Goal: Information Seeking & Learning: Learn about a topic

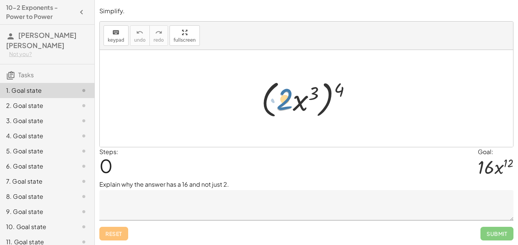
click at [285, 97] on div at bounding box center [308, 99] width 103 height 44
drag, startPoint x: 337, startPoint y: 85, endPoint x: 277, endPoint y: 94, distance: 60.5
click at [277, 94] on div at bounding box center [308, 99] width 103 height 44
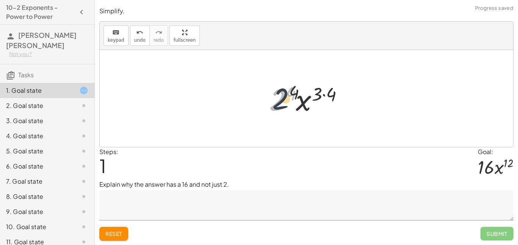
drag, startPoint x: 281, startPoint y: 100, endPoint x: 291, endPoint y: 97, distance: 10.8
click at [291, 97] on div at bounding box center [309, 98] width 88 height 39
drag, startPoint x: 332, startPoint y: 95, endPoint x: 320, endPoint y: 95, distance: 11.7
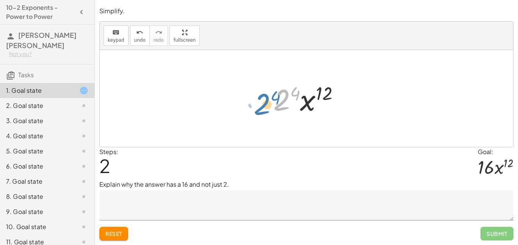
drag, startPoint x: 282, startPoint y: 103, endPoint x: 255, endPoint y: 110, distance: 27.4
click at [255, 110] on div "( · 2 · x 3 ) 4 · 2 4 · x ( · 3 · 4 ) · 2 4 · 2 · x 4 12" at bounding box center [306, 98] width 413 height 97
drag, startPoint x: 294, startPoint y: 90, endPoint x: 296, endPoint y: 117, distance: 27.0
click at [296, 117] on div at bounding box center [308, 98] width 79 height 39
click at [130, 38] on button "undo undo" at bounding box center [140, 35] width 20 height 20
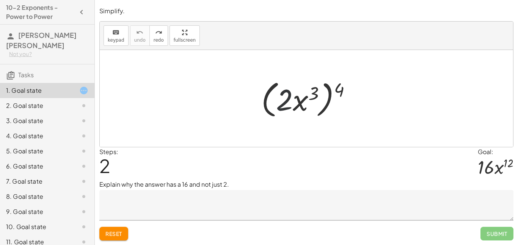
drag, startPoint x: 276, startPoint y: 106, endPoint x: 271, endPoint y: 112, distance: 8.3
click at [271, 112] on div at bounding box center [308, 99] width 103 height 44
drag, startPoint x: 285, startPoint y: 104, endPoint x: 256, endPoint y: 109, distance: 28.8
click at [256, 109] on div "· 2 ( · 2 · x 3 ) 4" at bounding box center [306, 98] width 113 height 47
drag, startPoint x: 278, startPoint y: 111, endPoint x: 243, endPoint y: 126, distance: 38.4
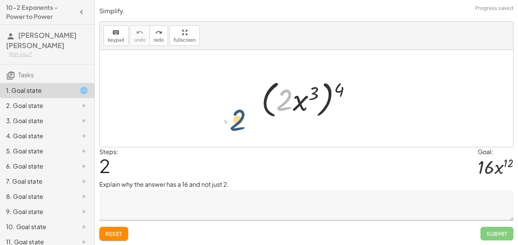
click at [243, 126] on div "· 2 ( · 2 · x 3 ) 4" at bounding box center [306, 98] width 413 height 97
drag, startPoint x: 316, startPoint y: 96, endPoint x: 279, endPoint y: 103, distance: 37.2
click at [279, 103] on div at bounding box center [308, 99] width 103 height 44
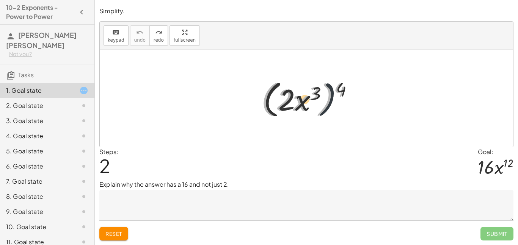
drag, startPoint x: 329, startPoint y: 98, endPoint x: 381, endPoint y: 103, distance: 52.2
click at [381, 103] on div "( · 2 · x 3 ) 4 ( · 2 · x 3 ) 4" at bounding box center [306, 98] width 413 height 97
drag, startPoint x: 343, startPoint y: 90, endPoint x: 318, endPoint y: 93, distance: 26.0
click at [318, 93] on div at bounding box center [308, 99] width 103 height 44
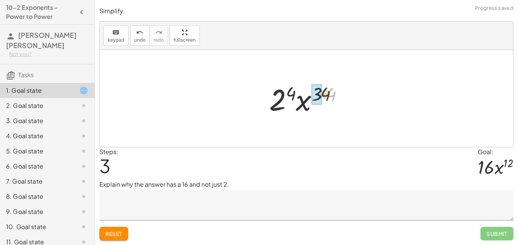
drag, startPoint x: 335, startPoint y: 97, endPoint x: 319, endPoint y: 96, distance: 16.3
drag, startPoint x: 296, startPoint y: 93, endPoint x: 338, endPoint y: 94, distance: 41.3
click at [338, 94] on div at bounding box center [308, 98] width 79 height 39
drag, startPoint x: 285, startPoint y: 102, endPoint x: 301, endPoint y: 93, distance: 18.2
click at [301, 93] on div at bounding box center [308, 98] width 79 height 39
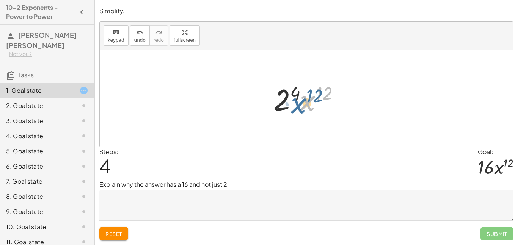
drag, startPoint x: 301, startPoint y: 93, endPoint x: 305, endPoint y: 92, distance: 5.1
click at [305, 92] on div at bounding box center [308, 98] width 79 height 39
drag, startPoint x: 296, startPoint y: 91, endPoint x: 284, endPoint y: 94, distance: 12.0
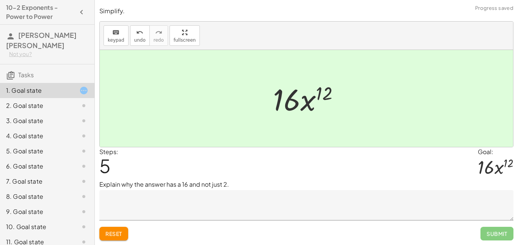
click at [174, 206] on textarea at bounding box center [306, 205] width 414 height 30
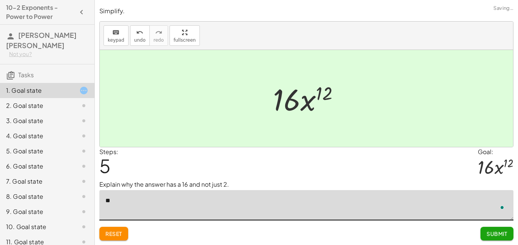
type textarea "*"
click at [118, 201] on textarea "**********" at bounding box center [306, 205] width 414 height 30
click at [257, 197] on textarea "**********" at bounding box center [306, 205] width 414 height 30
click at [120, 201] on textarea "**********" at bounding box center [306, 205] width 414 height 30
click at [117, 200] on textarea "**********" at bounding box center [306, 205] width 414 height 30
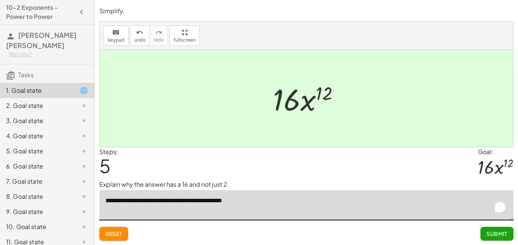
click at [263, 201] on textarea "**********" at bounding box center [306, 205] width 414 height 30
type textarea "**********"
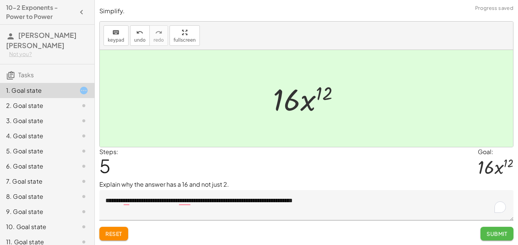
click at [504, 232] on span "Submit" at bounding box center [496, 233] width 21 height 7
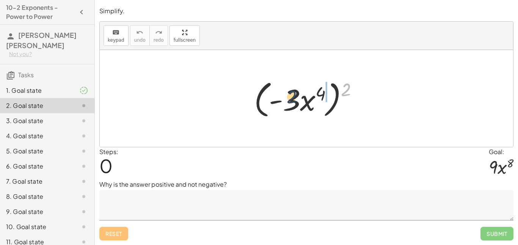
drag, startPoint x: 348, startPoint y: 86, endPoint x: 291, endPoint y: 94, distance: 58.1
click at [291, 94] on div at bounding box center [308, 99] width 117 height 44
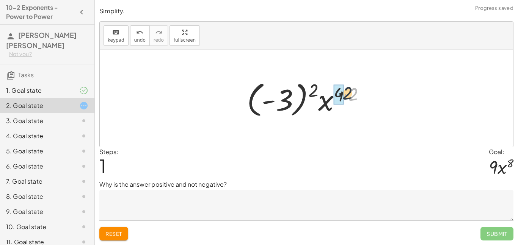
drag, startPoint x: 354, startPoint y: 97, endPoint x: 340, endPoint y: 94, distance: 14.2
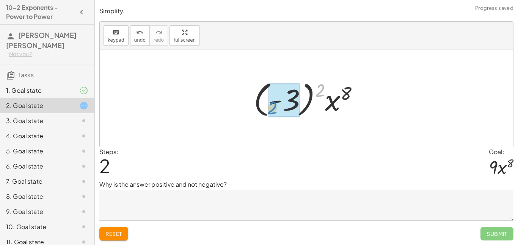
drag, startPoint x: 320, startPoint y: 90, endPoint x: 273, endPoint y: 108, distance: 50.5
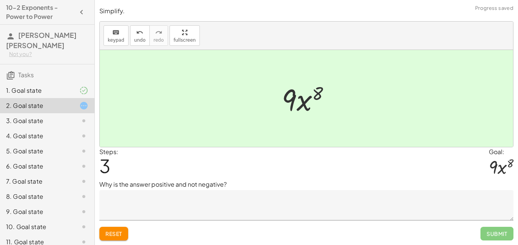
click at [181, 199] on textarea at bounding box center [306, 205] width 414 height 30
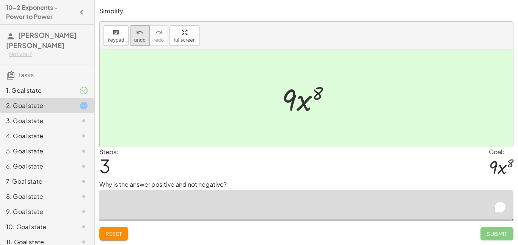
click at [140, 34] on icon "undo" at bounding box center [139, 32] width 7 height 9
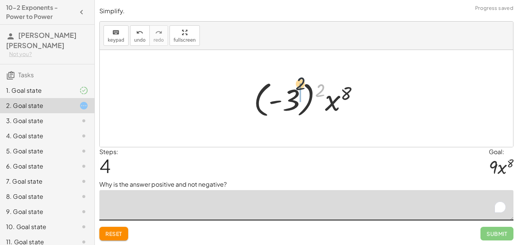
drag, startPoint x: 321, startPoint y: 89, endPoint x: 286, endPoint y: 97, distance: 35.8
click at [286, 97] on div at bounding box center [309, 99] width 119 height 42
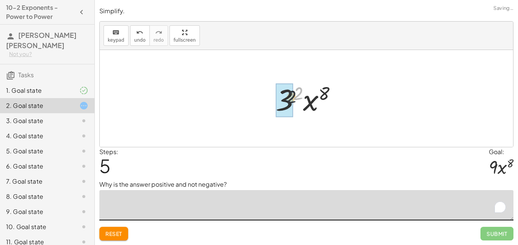
drag, startPoint x: 300, startPoint y: 91, endPoint x: 285, endPoint y: 97, distance: 16.0
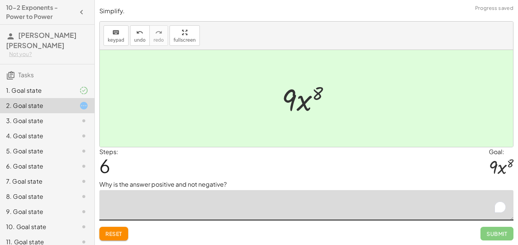
click at [196, 198] on textarea "To enrich screen reader interactions, please activate Accessibility in Grammarl…" at bounding box center [306, 205] width 414 height 30
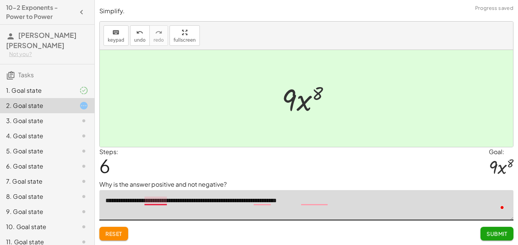
click at [158, 204] on textarea "**********" at bounding box center [306, 205] width 414 height 30
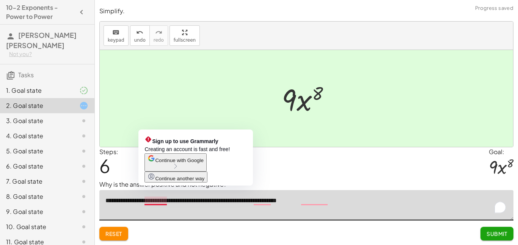
type textarea "**********"
click at [184, 163] on span "Continue with Google" at bounding box center [179, 161] width 48 height 6
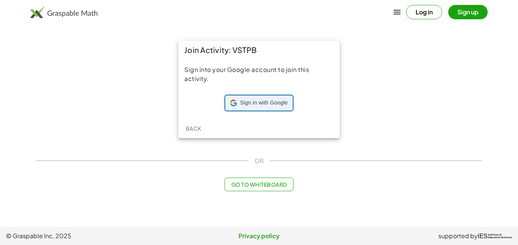
click at [263, 103] on span "Sign in with Google" at bounding box center [263, 103] width 47 height 8
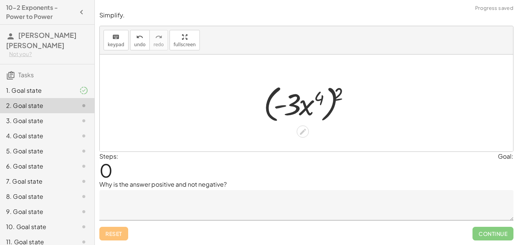
click at [192, 208] on textarea at bounding box center [306, 205] width 414 height 30
click at [197, 205] on textarea at bounding box center [306, 205] width 414 height 30
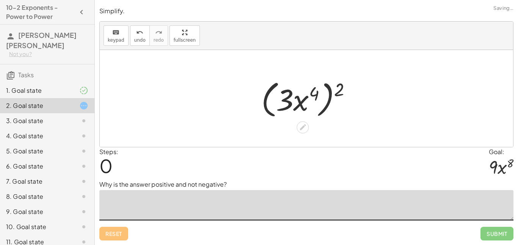
click at [143, 196] on textarea at bounding box center [306, 205] width 414 height 30
drag, startPoint x: 340, startPoint y: 91, endPoint x: 311, endPoint y: 91, distance: 29.2
click at [311, 91] on div at bounding box center [309, 99] width 104 height 44
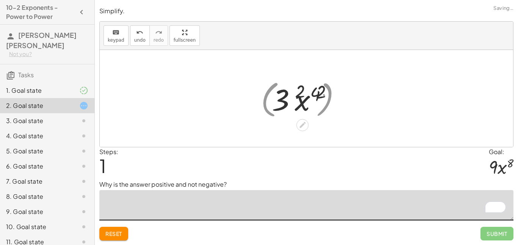
click at [311, 91] on div at bounding box center [309, 98] width 88 height 39
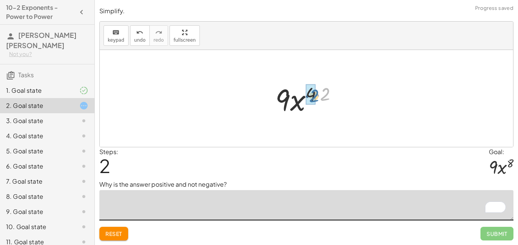
drag, startPoint x: 323, startPoint y: 96, endPoint x: 312, endPoint y: 97, distance: 11.1
click at [312, 97] on div at bounding box center [308, 98] width 75 height 39
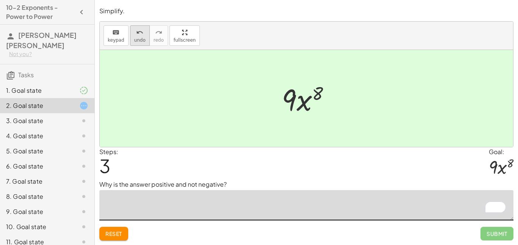
click at [143, 40] on span "undo" at bounding box center [139, 40] width 11 height 5
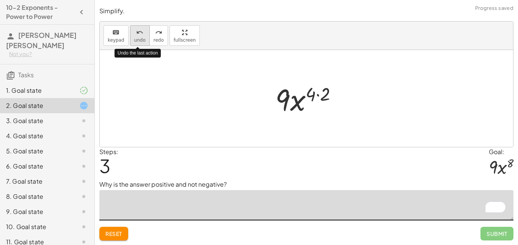
click at [143, 40] on span "undo" at bounding box center [139, 40] width 11 height 5
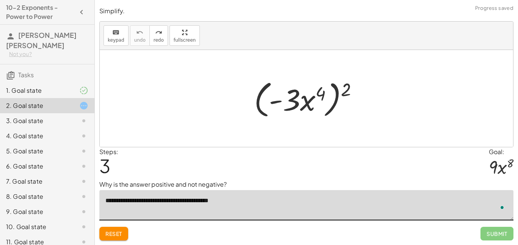
click at [253, 199] on textarea "**********" at bounding box center [306, 205] width 414 height 30
click at [346, 197] on textarea "**********" at bounding box center [306, 205] width 414 height 30
drag, startPoint x: 348, startPoint y: 92, endPoint x: 291, endPoint y: 96, distance: 56.6
click at [291, 96] on div at bounding box center [308, 99] width 117 height 44
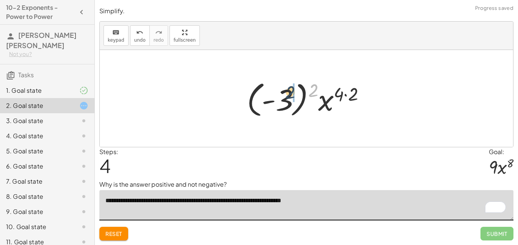
drag, startPoint x: 317, startPoint y: 90, endPoint x: 288, endPoint y: 95, distance: 28.9
click at [288, 95] on div at bounding box center [309, 99] width 132 height 42
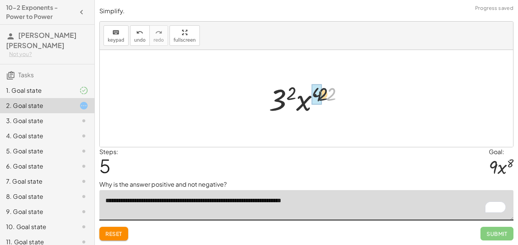
drag, startPoint x: 337, startPoint y: 94, endPoint x: 321, endPoint y: 96, distance: 15.6
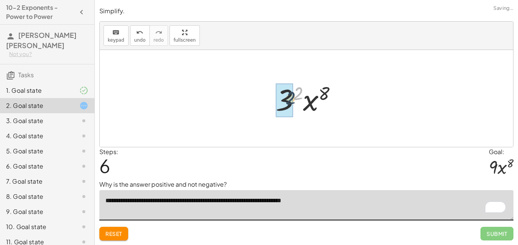
drag, startPoint x: 294, startPoint y: 91, endPoint x: 279, endPoint y: 101, distance: 18.2
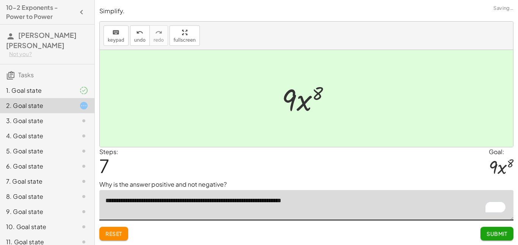
type textarea "**********"
click at [474, 229] on div "Reset Submit" at bounding box center [306, 231] width 414 height 20
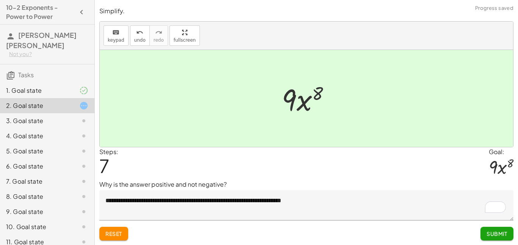
click at [483, 233] on button "Submit" at bounding box center [496, 234] width 33 height 14
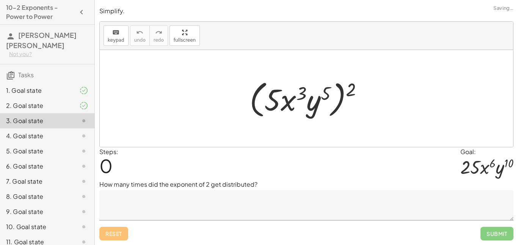
click at [272, 196] on textarea at bounding box center [306, 205] width 414 height 30
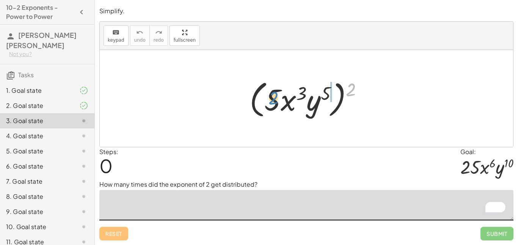
drag, startPoint x: 351, startPoint y: 89, endPoint x: 274, endPoint y: 98, distance: 76.7
click at [274, 98] on div at bounding box center [309, 99] width 127 height 44
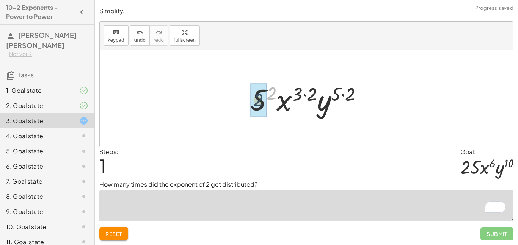
drag, startPoint x: 273, startPoint y: 95, endPoint x: 258, endPoint y: 102, distance: 15.4
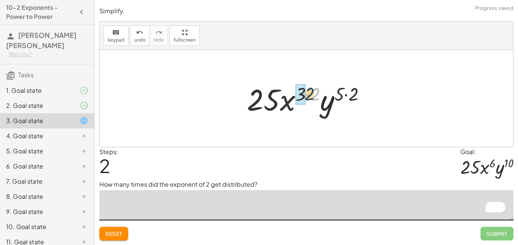
drag, startPoint x: 315, startPoint y: 98, endPoint x: 304, endPoint y: 96, distance: 11.8
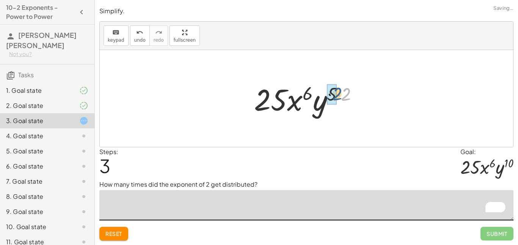
drag, startPoint x: 346, startPoint y: 98, endPoint x: 334, endPoint y: 98, distance: 11.4
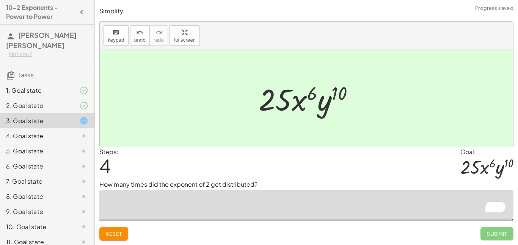
click at [284, 193] on textarea "To enrich screen reader interactions, please activate Accessibility in Grammarl…" at bounding box center [306, 205] width 414 height 30
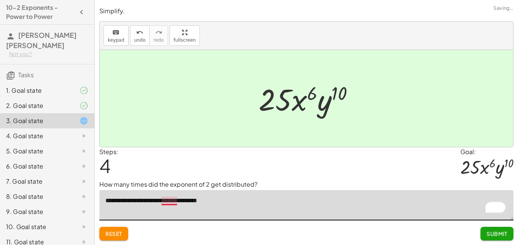
click at [174, 198] on textarea "**********" at bounding box center [306, 205] width 414 height 30
click at [186, 144] on div at bounding box center [306, 98] width 413 height 97
click at [228, 201] on textarea "**********" at bounding box center [306, 205] width 414 height 30
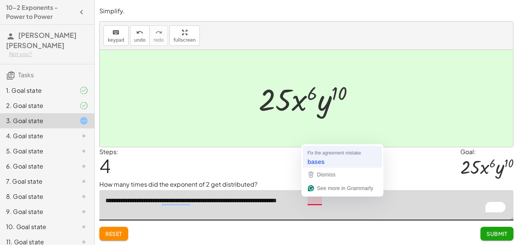
type textarea "**********"
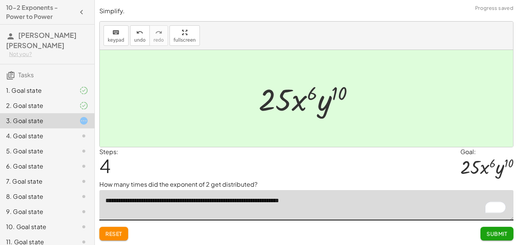
click at [361, 199] on textarea "**********" at bounding box center [306, 205] width 414 height 30
click at [501, 240] on button "Submit" at bounding box center [496, 234] width 33 height 14
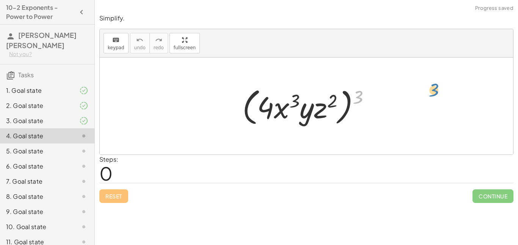
drag, startPoint x: 356, startPoint y: 99, endPoint x: 437, endPoint y: 93, distance: 80.5
drag, startPoint x: 364, startPoint y: 95, endPoint x: 262, endPoint y: 96, distance: 102.7
click at [262, 96] on div at bounding box center [308, 107] width 141 height 44
drag, startPoint x: 357, startPoint y: 98, endPoint x: 265, endPoint y: 107, distance: 92.6
click at [265, 107] on div at bounding box center [308, 107] width 141 height 44
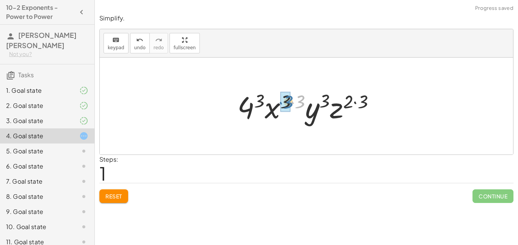
drag, startPoint x: 298, startPoint y: 100, endPoint x: 287, endPoint y: 100, distance: 11.8
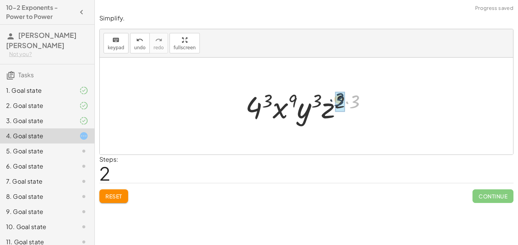
drag, startPoint x: 354, startPoint y: 102, endPoint x: 338, endPoint y: 100, distance: 16.1
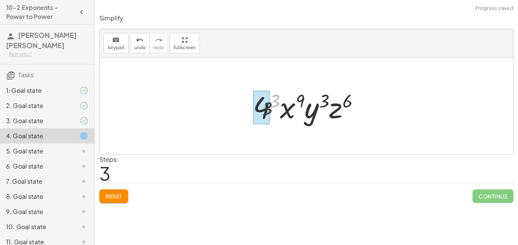
drag, startPoint x: 272, startPoint y: 100, endPoint x: 259, endPoint y: 112, distance: 17.2
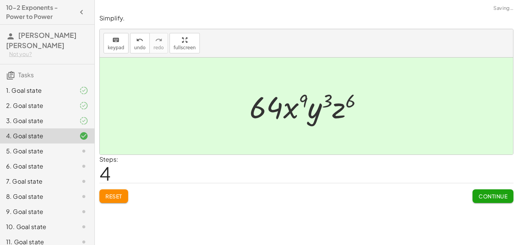
click at [484, 193] on span "Continue" at bounding box center [492, 196] width 29 height 7
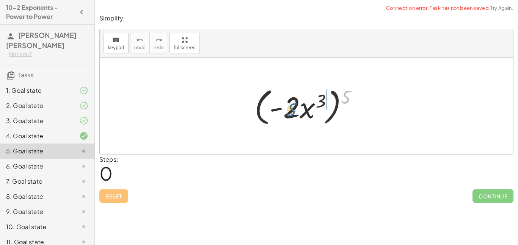
drag, startPoint x: 348, startPoint y: 101, endPoint x: 291, endPoint y: 113, distance: 58.1
click at [291, 113] on div at bounding box center [309, 107] width 117 height 44
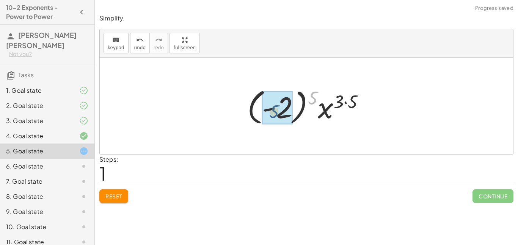
drag, startPoint x: 314, startPoint y: 93, endPoint x: 275, endPoint y: 107, distance: 41.6
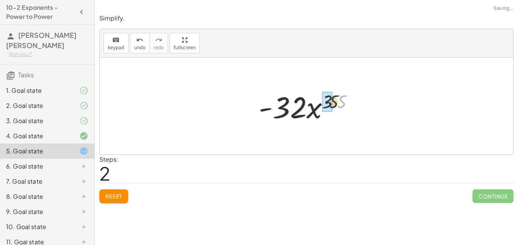
drag, startPoint x: 343, startPoint y: 101, endPoint x: 332, endPoint y: 100, distance: 10.6
click at [332, 100] on div at bounding box center [309, 106] width 109 height 39
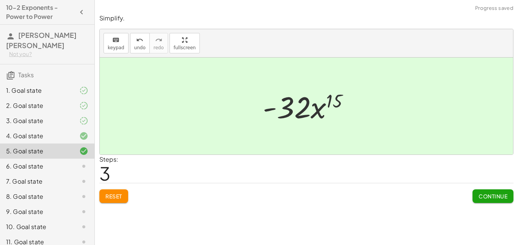
click at [479, 201] on button "Continue" at bounding box center [492, 197] width 41 height 14
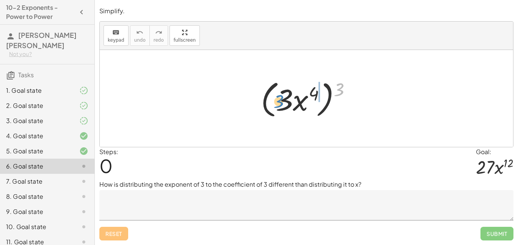
drag, startPoint x: 338, startPoint y: 86, endPoint x: 280, endPoint y: 98, distance: 59.5
click at [280, 98] on div at bounding box center [309, 99] width 104 height 44
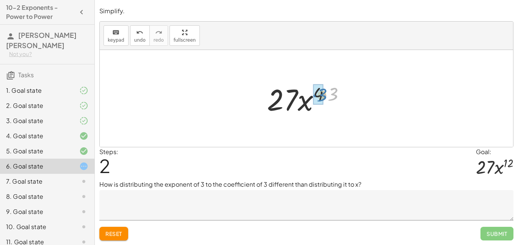
drag, startPoint x: 333, startPoint y: 96, endPoint x: 322, endPoint y: 97, distance: 11.0
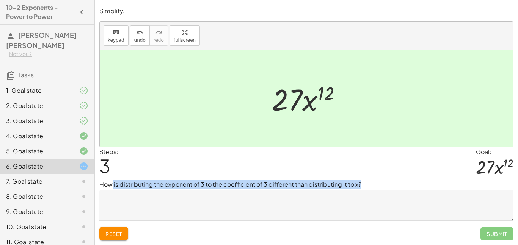
drag, startPoint x: 365, startPoint y: 184, endPoint x: 85, endPoint y: 185, distance: 279.3
click at [85, 185] on main "**********" at bounding box center [259, 122] width 518 height 245
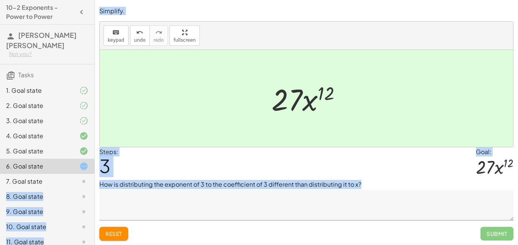
click at [189, 175] on div "Steps: 3 Goal: · 27 · x 12" at bounding box center [306, 163] width 414 height 33
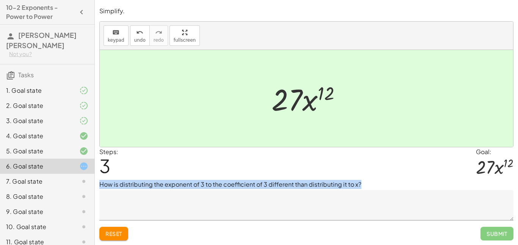
drag, startPoint x: 99, startPoint y: 182, endPoint x: 364, endPoint y: 191, distance: 265.5
click at [0, 0] on div "Simplify. keyboard keypad undo undo redo redo fullscreen ( · 3 · x 4 ) 3 · 3 3 …" at bounding box center [0, 0] width 0 height 0
copy div "How is distributing the exponent of 3 to the coefficient of 3 different than di…"
click at [323, 205] on textarea at bounding box center [306, 205] width 414 height 30
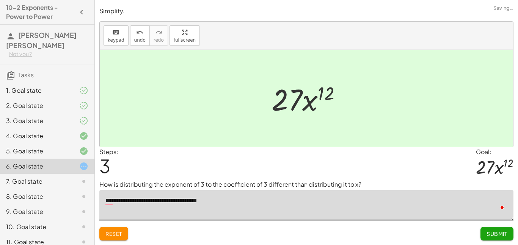
type textarea "**********"
click at [505, 227] on button "Submit" at bounding box center [496, 234] width 33 height 14
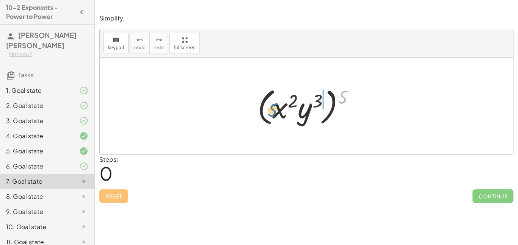
drag, startPoint x: 342, startPoint y: 96, endPoint x: 268, endPoint y: 107, distance: 74.3
click at [268, 107] on div at bounding box center [309, 107] width 111 height 44
drag, startPoint x: 344, startPoint y: 95, endPoint x: 310, endPoint y: 102, distance: 34.9
click at [310, 102] on div at bounding box center [309, 107] width 111 height 44
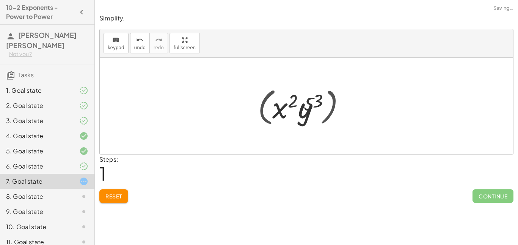
click at [310, 102] on div at bounding box center [309, 106] width 99 height 39
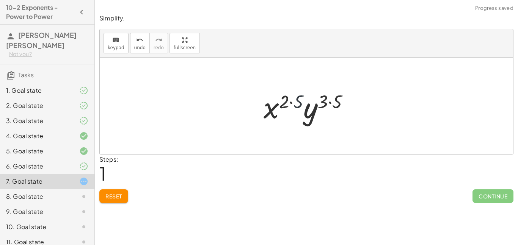
drag, startPoint x: 299, startPoint y: 103, endPoint x: 291, endPoint y: 103, distance: 7.2
click at [291, 103] on div at bounding box center [309, 106] width 99 height 39
drag, startPoint x: 299, startPoint y: 103, endPoint x: 285, endPoint y: 104, distance: 14.4
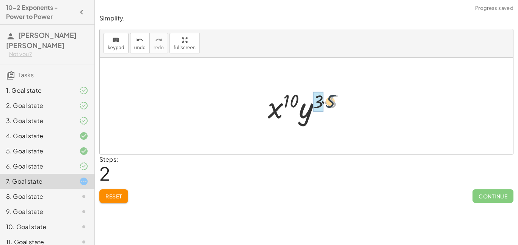
drag, startPoint x: 336, startPoint y: 102, endPoint x: 321, endPoint y: 102, distance: 14.4
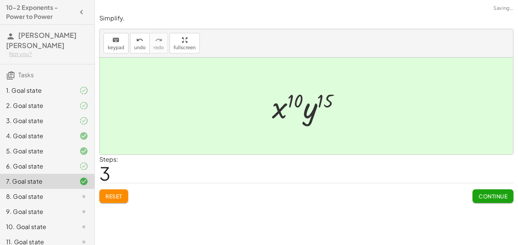
click at [509, 197] on button "Continue" at bounding box center [492, 197] width 41 height 14
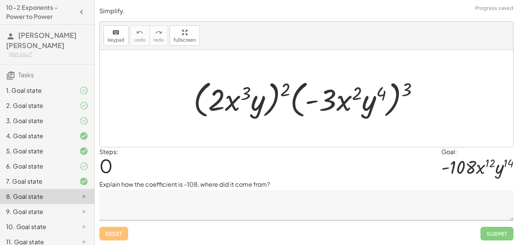
click at [218, 193] on textarea at bounding box center [306, 205] width 414 height 30
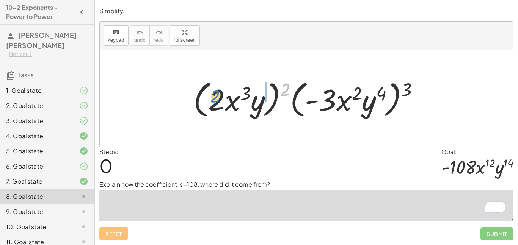
drag, startPoint x: 285, startPoint y: 87, endPoint x: 216, endPoint y: 95, distance: 69.4
click at [216, 95] on div at bounding box center [309, 99] width 239 height 44
click at [178, 195] on textarea "**********" at bounding box center [306, 205] width 414 height 30
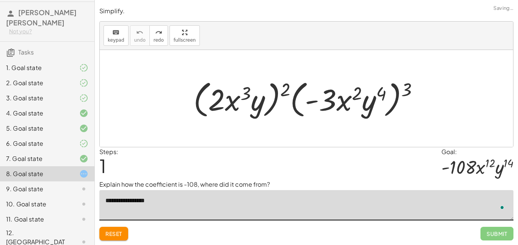
click at [153, 193] on textarea "**********" at bounding box center [306, 205] width 414 height 30
click at [163, 202] on textarea "**********" at bounding box center [306, 205] width 414 height 30
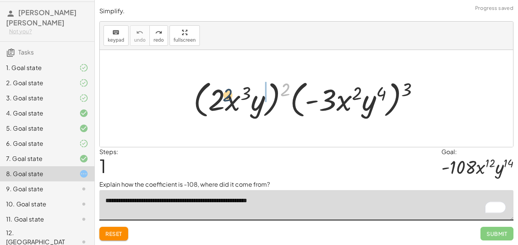
drag, startPoint x: 288, startPoint y: 92, endPoint x: 216, endPoint y: 101, distance: 73.4
click at [216, 101] on div at bounding box center [309, 99] width 239 height 44
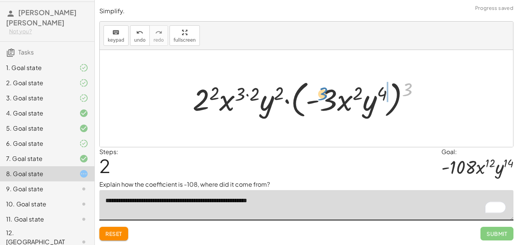
drag, startPoint x: 413, startPoint y: 85, endPoint x: 333, endPoint y: 95, distance: 80.5
click at [333, 95] on div at bounding box center [309, 99] width 241 height 44
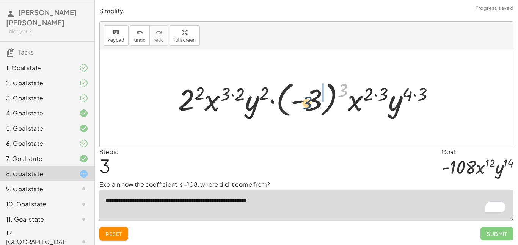
drag, startPoint x: 345, startPoint y: 88, endPoint x: 309, endPoint y: 102, distance: 38.3
click at [309, 102] on div at bounding box center [309, 99] width 270 height 42
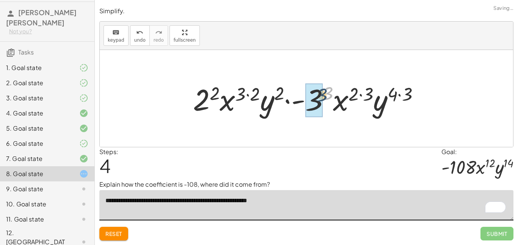
drag, startPoint x: 323, startPoint y: 98, endPoint x: 308, endPoint y: 104, distance: 15.6
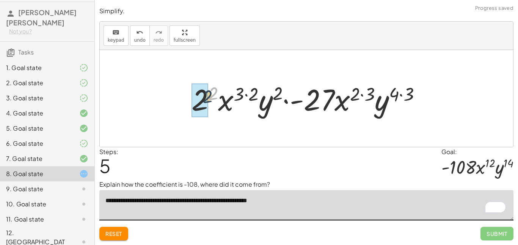
drag, startPoint x: 214, startPoint y: 94, endPoint x: 205, endPoint y: 99, distance: 10.2
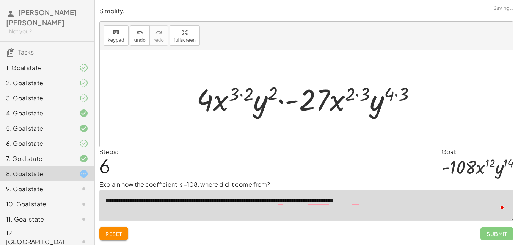
type textarea "**********"
drag, startPoint x: 235, startPoint y: 91, endPoint x: 204, endPoint y: 96, distance: 31.7
click at [204, 96] on div at bounding box center [309, 98] width 233 height 39
drag, startPoint x: 250, startPoint y: 92, endPoint x: 239, endPoint y: 93, distance: 11.0
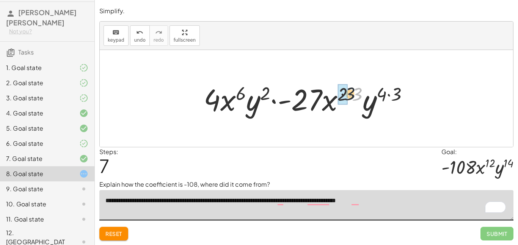
drag, startPoint x: 359, startPoint y: 94, endPoint x: 396, endPoint y: 99, distance: 37.4
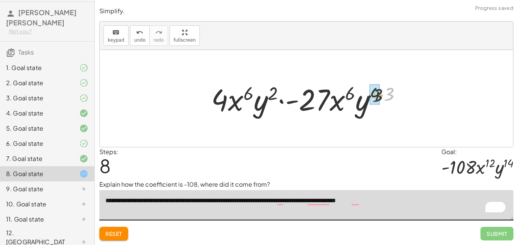
drag, startPoint x: 388, startPoint y: 95, endPoint x: 375, endPoint y: 97, distance: 13.7
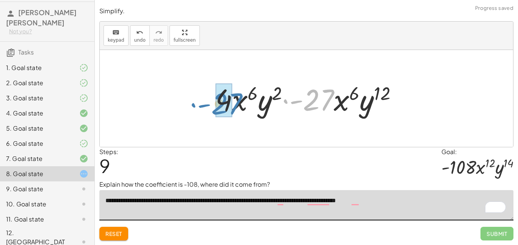
drag, startPoint x: 324, startPoint y: 103, endPoint x: 233, endPoint y: 107, distance: 91.0
click at [233, 107] on div at bounding box center [309, 98] width 196 height 39
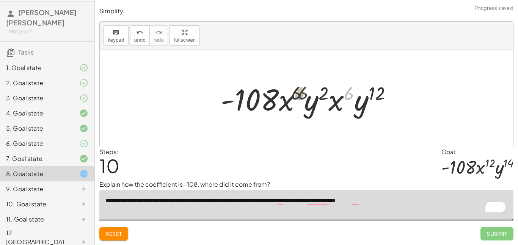
drag, startPoint x: 346, startPoint y: 96, endPoint x: 295, endPoint y: 95, distance: 51.6
click at [295, 95] on div at bounding box center [309, 98] width 185 height 39
drag, startPoint x: 335, startPoint y: 104, endPoint x: 283, endPoint y: 103, distance: 51.9
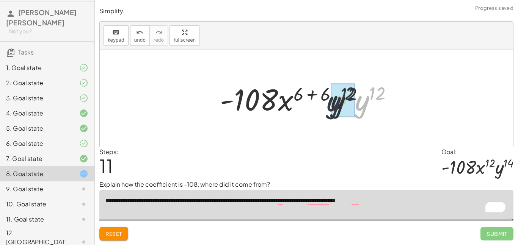
drag, startPoint x: 365, startPoint y: 107, endPoint x: 333, endPoint y: 108, distance: 32.7
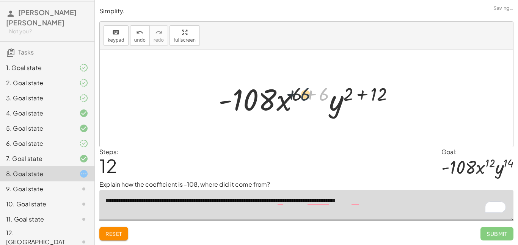
drag, startPoint x: 323, startPoint y: 94, endPoint x: 302, endPoint y: 94, distance: 20.8
click at [302, 94] on div at bounding box center [309, 98] width 189 height 39
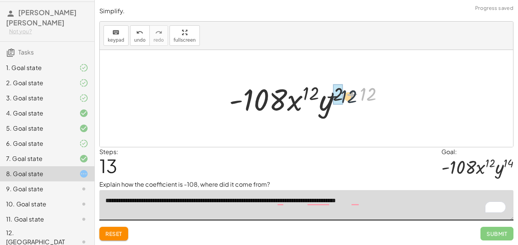
drag, startPoint x: 371, startPoint y: 90, endPoint x: 342, endPoint y: 94, distance: 29.1
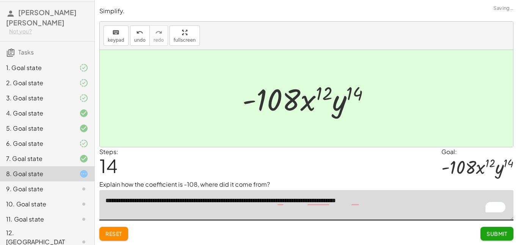
click at [491, 234] on span "Submit" at bounding box center [496, 233] width 21 height 7
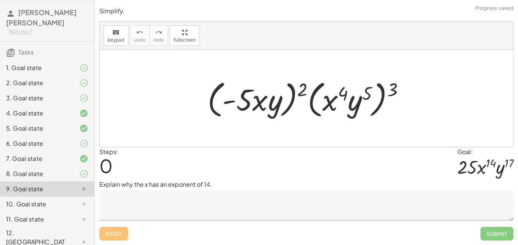
click at [188, 197] on textarea at bounding box center [306, 205] width 414 height 30
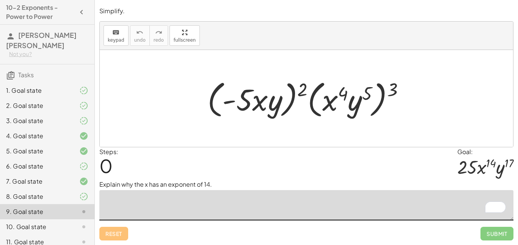
scroll to position [23, 0]
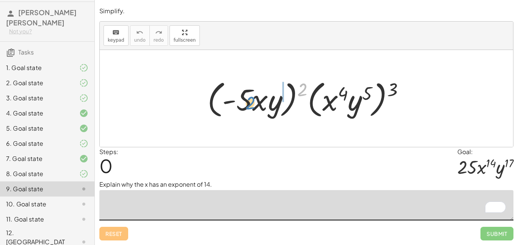
drag, startPoint x: 302, startPoint y: 89, endPoint x: 249, endPoint y: 100, distance: 54.7
click at [249, 100] on div at bounding box center [309, 99] width 211 height 44
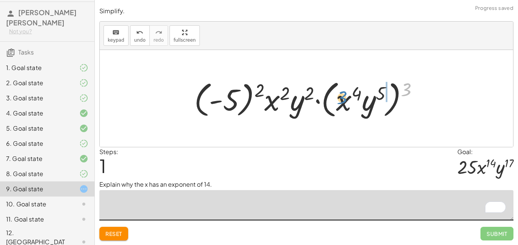
drag, startPoint x: 406, startPoint y: 87, endPoint x: 345, endPoint y: 100, distance: 61.8
click at [345, 100] on div at bounding box center [309, 99] width 238 height 44
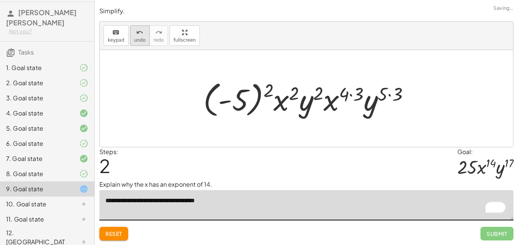
click at [138, 34] on icon "undo" at bounding box center [139, 32] width 7 height 9
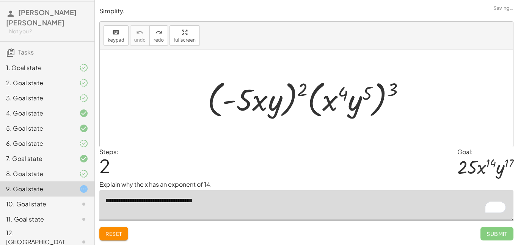
click at [234, 197] on textarea "**********" at bounding box center [306, 205] width 414 height 30
click at [261, 202] on textarea "**********" at bounding box center [306, 205] width 414 height 30
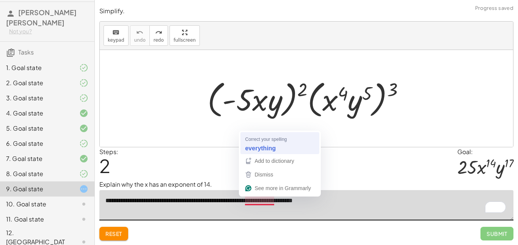
type textarea "**********"
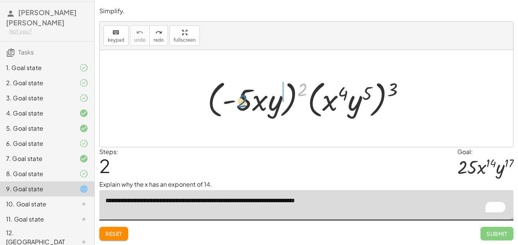
drag, startPoint x: 304, startPoint y: 89, endPoint x: 243, endPoint y: 101, distance: 61.3
click at [243, 101] on div at bounding box center [309, 99] width 211 height 44
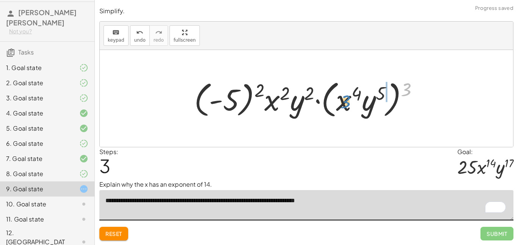
drag, startPoint x: 405, startPoint y: 86, endPoint x: 345, endPoint y: 98, distance: 61.3
click at [345, 98] on div at bounding box center [309, 99] width 238 height 44
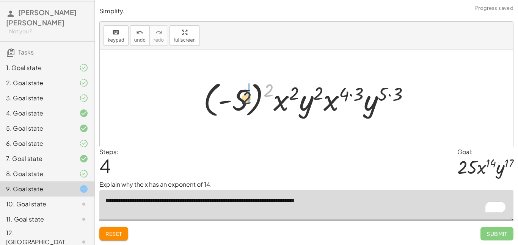
drag, startPoint x: 267, startPoint y: 89, endPoint x: 238, endPoint y: 103, distance: 33.1
click at [238, 103] on div at bounding box center [309, 99] width 220 height 42
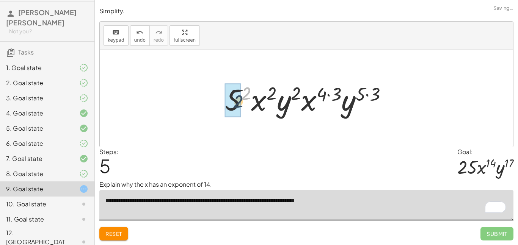
drag, startPoint x: 249, startPoint y: 93, endPoint x: 238, endPoint y: 102, distance: 13.4
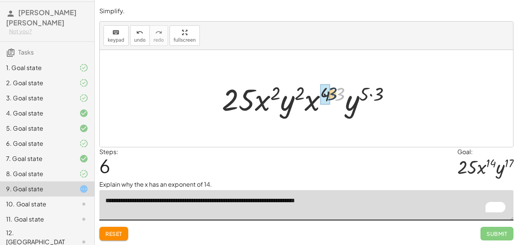
drag, startPoint x: 341, startPoint y: 93, endPoint x: 327, endPoint y: 93, distance: 14.0
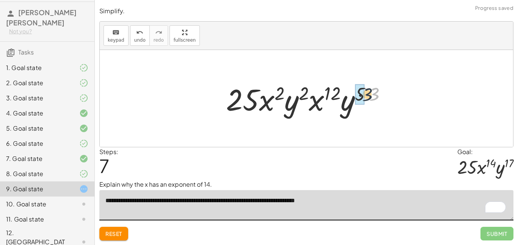
drag, startPoint x: 374, startPoint y: 96, endPoint x: 362, endPoint y: 96, distance: 12.5
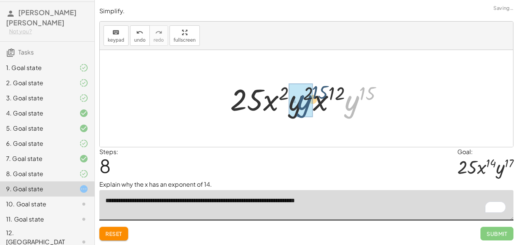
drag, startPoint x: 351, startPoint y: 104, endPoint x: 299, endPoint y: 103, distance: 52.3
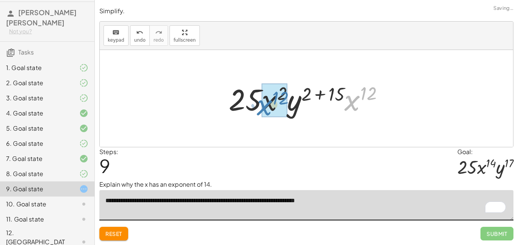
drag, startPoint x: 354, startPoint y: 102, endPoint x: 267, endPoint y: 105, distance: 86.5
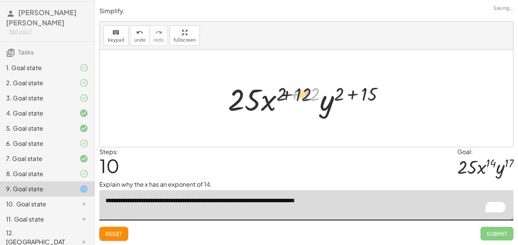
drag, startPoint x: 311, startPoint y: 94, endPoint x: 289, endPoint y: 96, distance: 22.0
click at [289, 96] on div at bounding box center [309, 98] width 170 height 39
drag, startPoint x: 314, startPoint y: 92, endPoint x: 285, endPoint y: 93, distance: 28.8
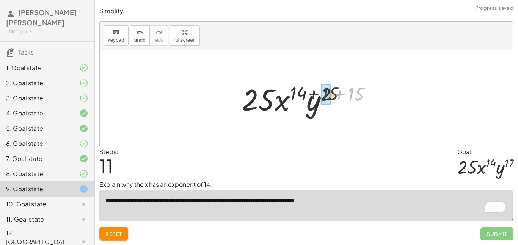
drag, startPoint x: 357, startPoint y: 97, endPoint x: 329, endPoint y: 97, distance: 28.0
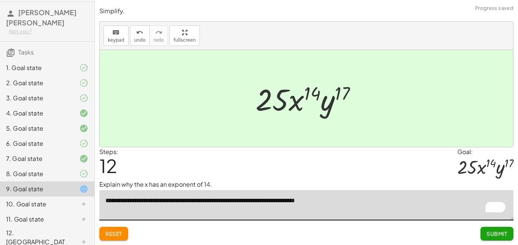
click at [495, 237] on span "Submit" at bounding box center [496, 233] width 21 height 7
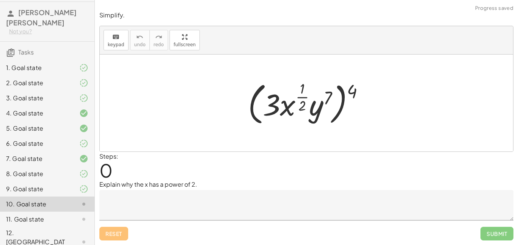
click at [198, 221] on div "Reset Submit" at bounding box center [306, 231] width 414 height 20
click at [187, 202] on textarea at bounding box center [306, 205] width 414 height 30
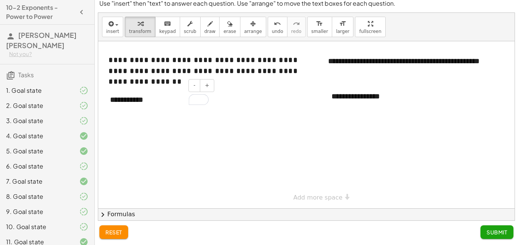
scroll to position [23, 0]
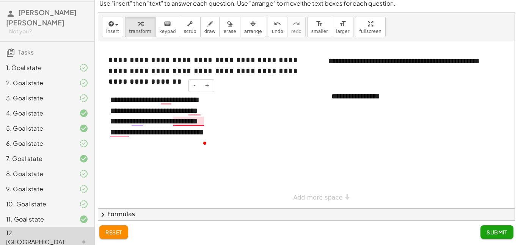
click at [191, 121] on div "**********" at bounding box center [159, 121] width 114 height 69
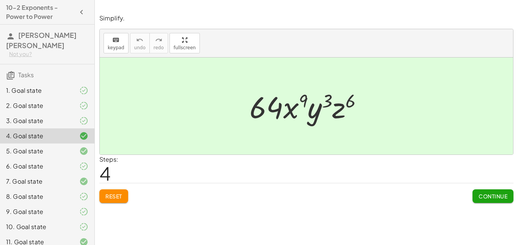
scroll to position [23, 0]
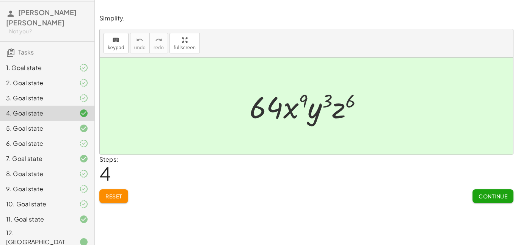
click at [40, 218] on div "11. Goal state" at bounding box center [36, 219] width 61 height 9
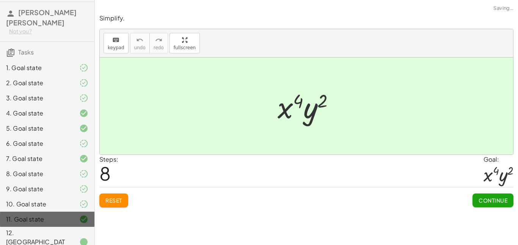
click at [55, 221] on div "11. Goal state" at bounding box center [36, 219] width 61 height 9
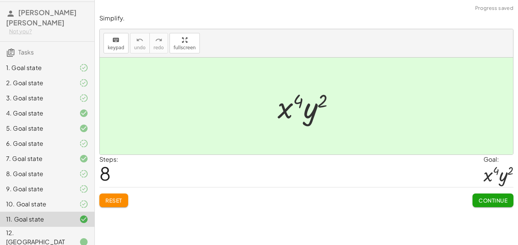
click at [55, 229] on div "12. [GEOGRAPHIC_DATA]" at bounding box center [47, 242] width 94 height 30
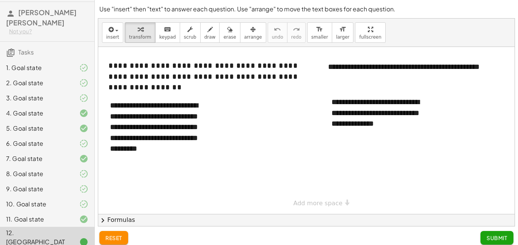
click at [505, 236] on span "Submit" at bounding box center [496, 238] width 21 height 7
